Goal: Task Accomplishment & Management: Use online tool/utility

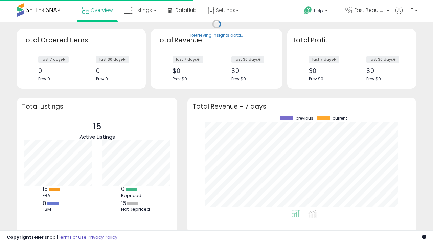
scroll to position [94, 215]
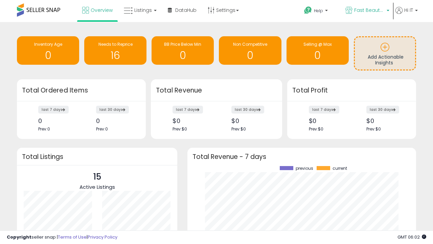
click at [367, 11] on span "Fast Beauty ([GEOGRAPHIC_DATA])" at bounding box center [369, 10] width 30 height 7
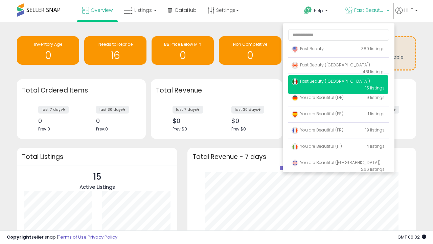
click at [338, 50] on p "Fast Beauty 389 listings" at bounding box center [338, 49] width 100 height 14
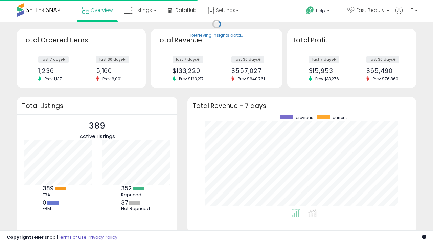
scroll to position [94, 215]
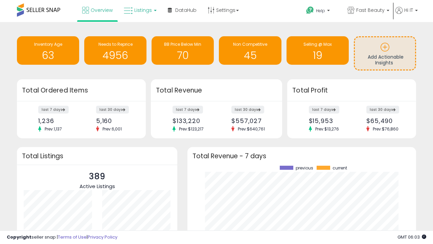
click at [139, 10] on span "Listings" at bounding box center [143, 10] width 18 height 7
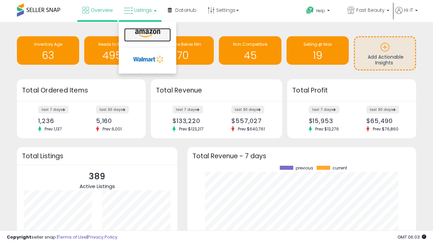
click at [147, 34] on icon at bounding box center [147, 33] width 29 height 9
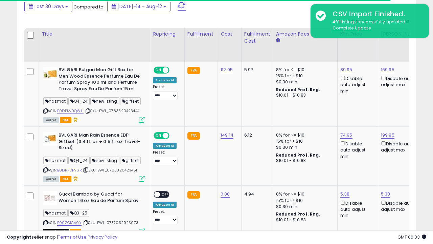
scroll to position [0, 5]
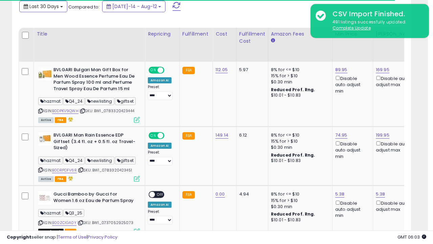
click at [43, 6] on span "Last 30 Days" at bounding box center [43, 6] width 29 height 7
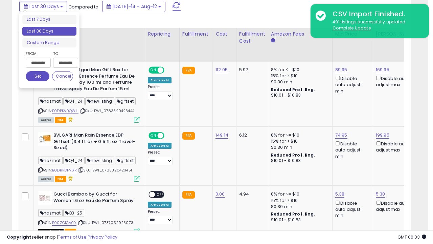
click at [49, 31] on li "Last 30 Days" at bounding box center [49, 31] width 54 height 9
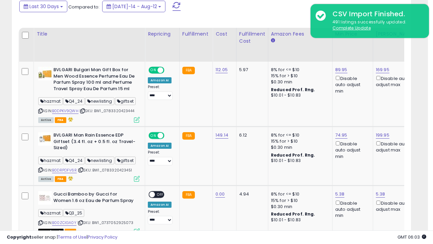
scroll to position [139, 231]
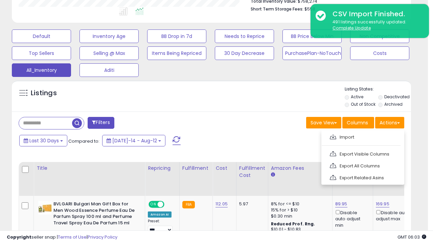
click at [362, 165] on link "Export All Columns" at bounding box center [362, 165] width 74 height 10
